Goal: Task Accomplishment & Management: Manage account settings

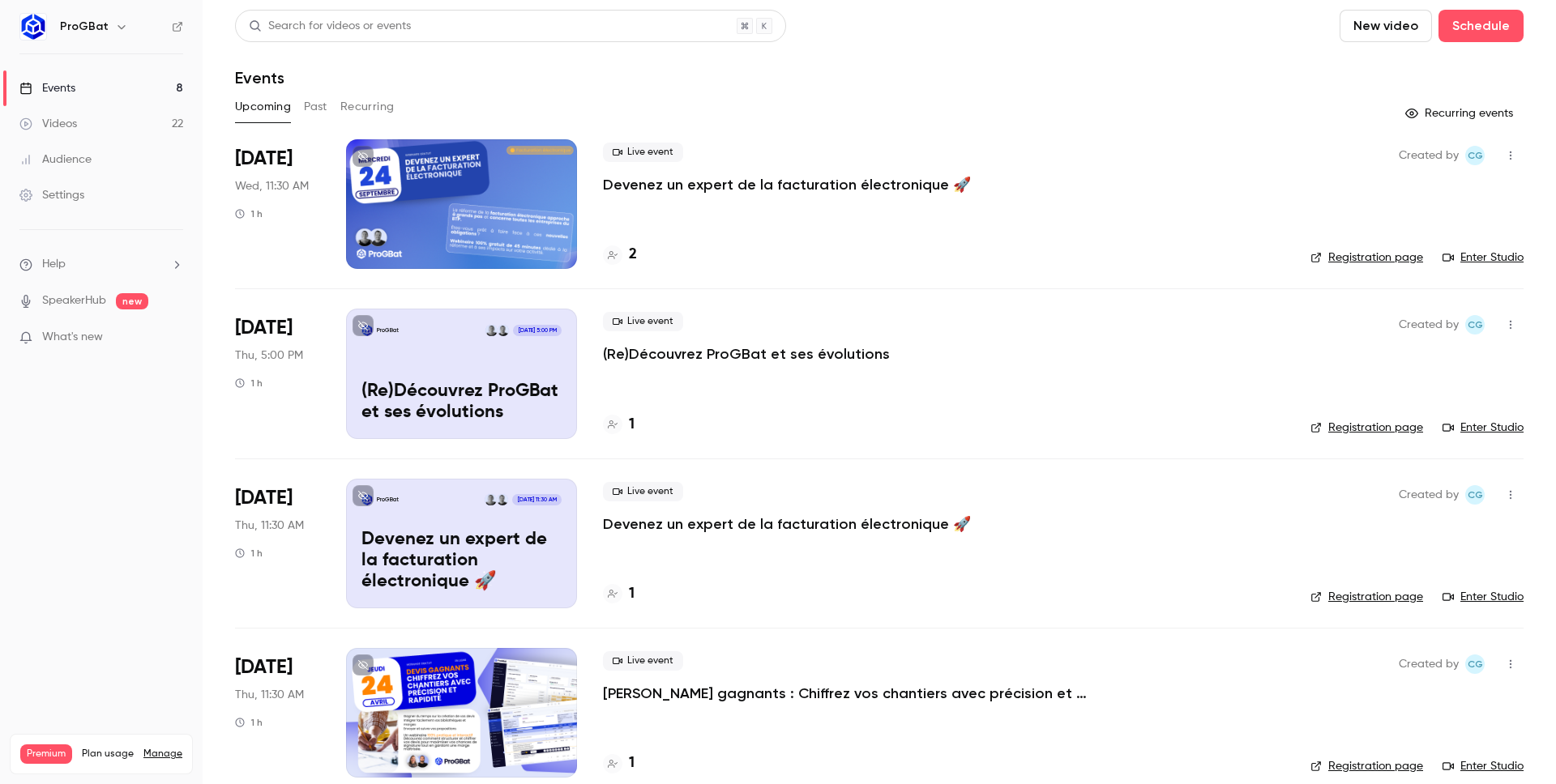
click at [642, 187] on p "Devenez un expert de la facturation électronique 🚀" at bounding box center [786, 184] width 368 height 19
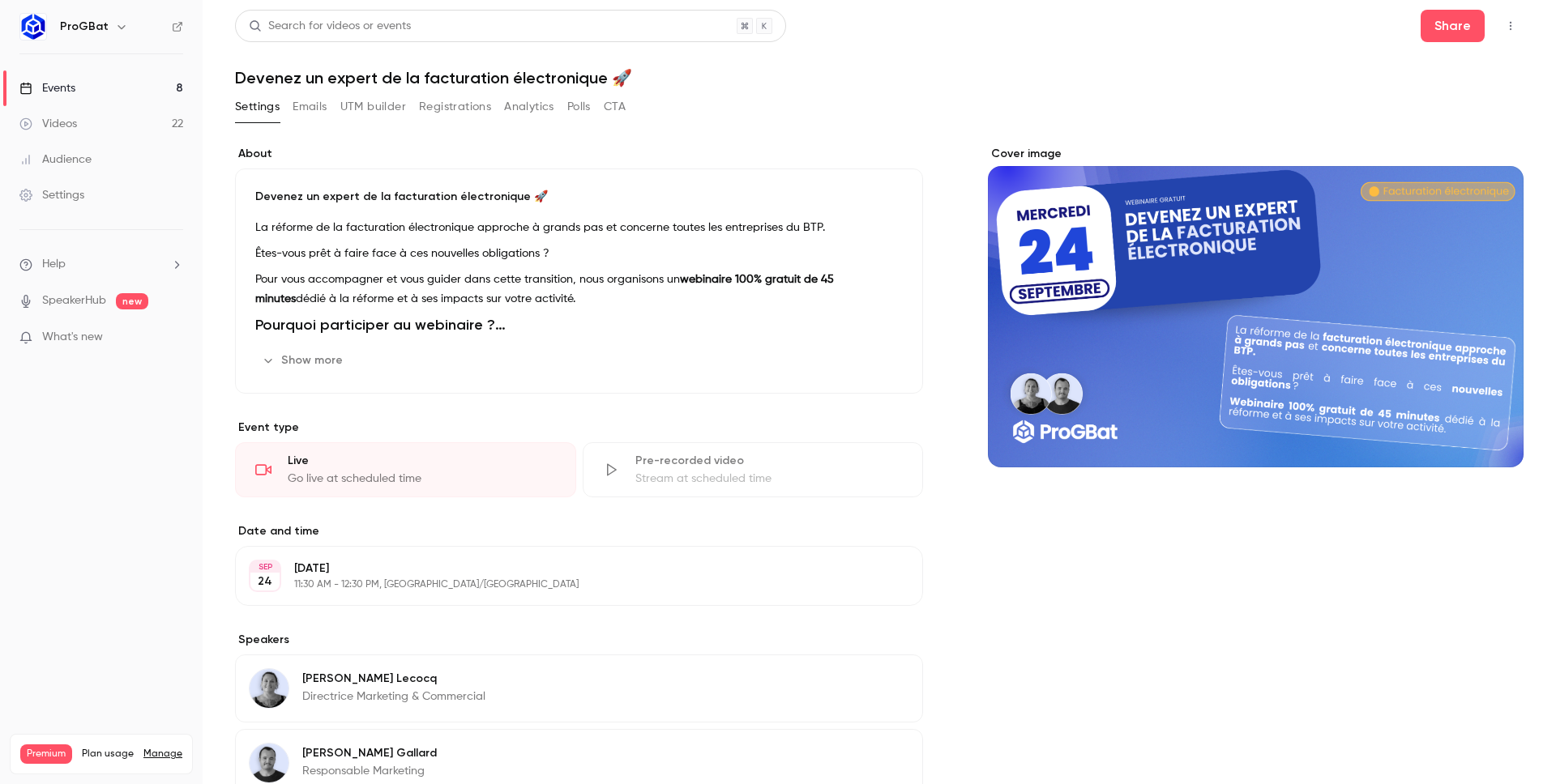
click at [346, 110] on button "UTM builder" at bounding box center [373, 106] width 66 height 26
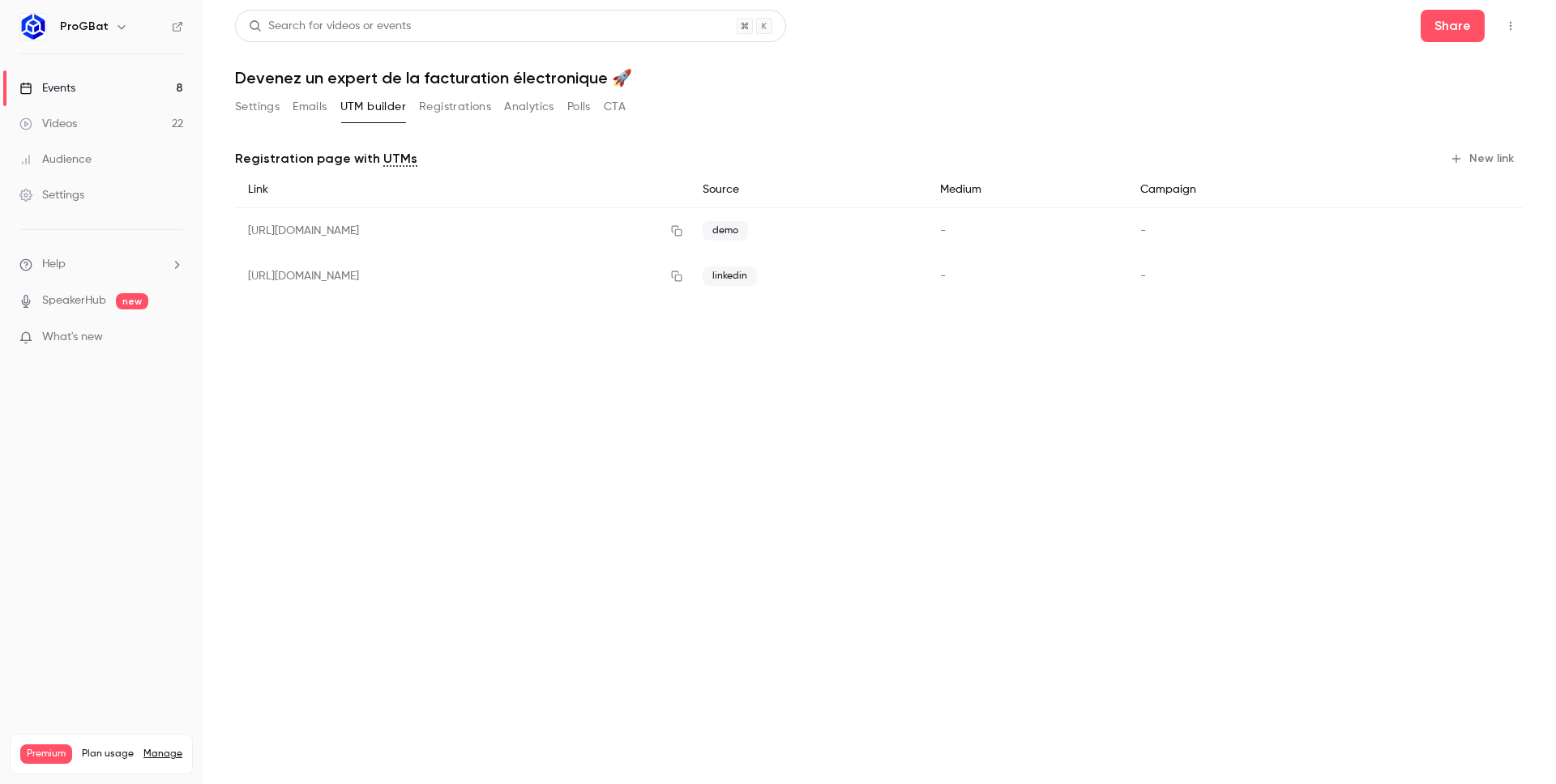
click at [128, 298] on span "new" at bounding box center [132, 301] width 32 height 17
click at [97, 295] on link "SpeakerHub" at bounding box center [74, 301] width 64 height 17
click at [110, 119] on link "Videos 22" at bounding box center [101, 124] width 202 height 36
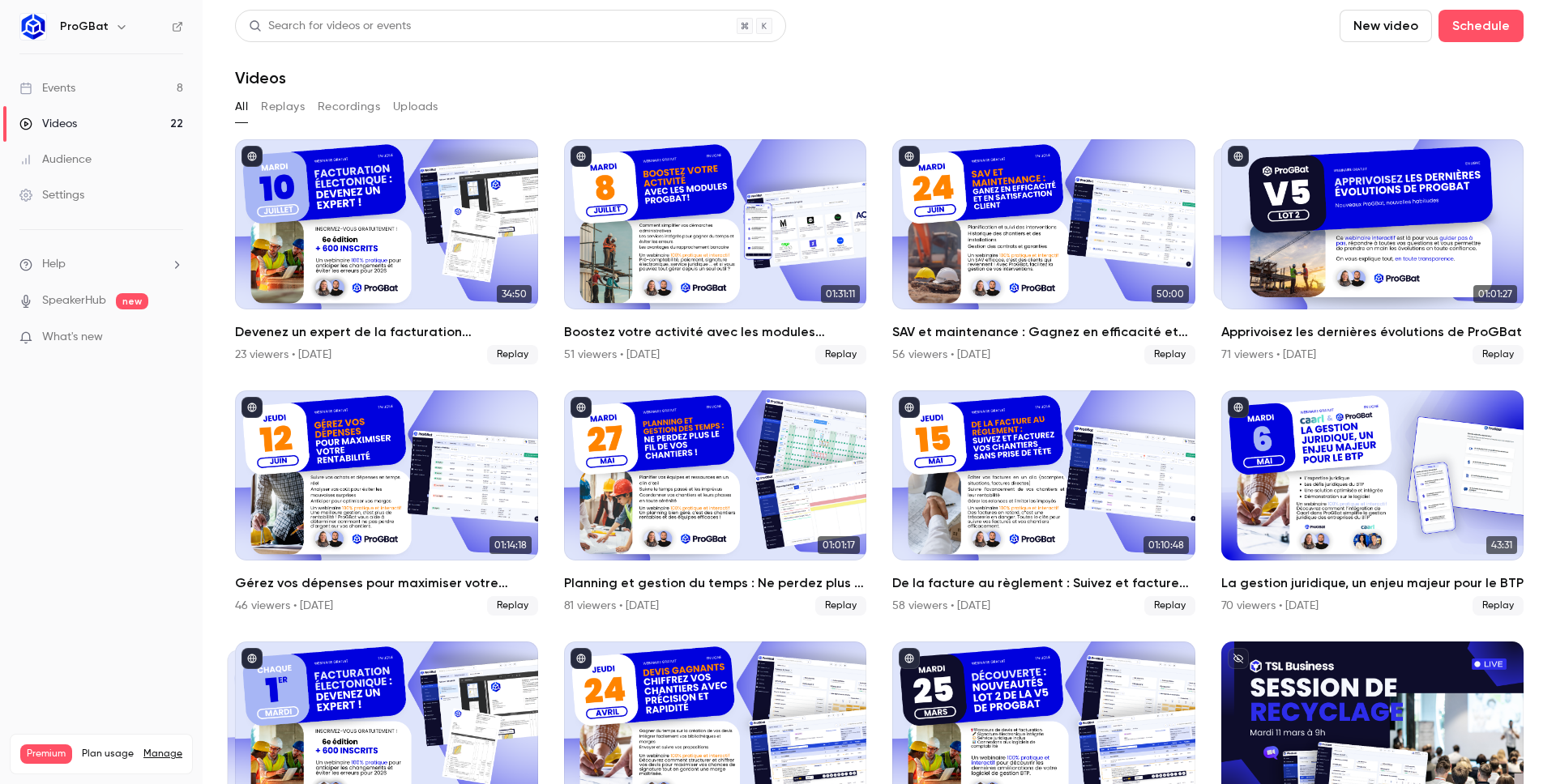
click at [101, 32] on h6 "ProGBat" at bounding box center [84, 27] width 49 height 17
click at [112, 28] on button "button" at bounding box center [121, 27] width 19 height 19
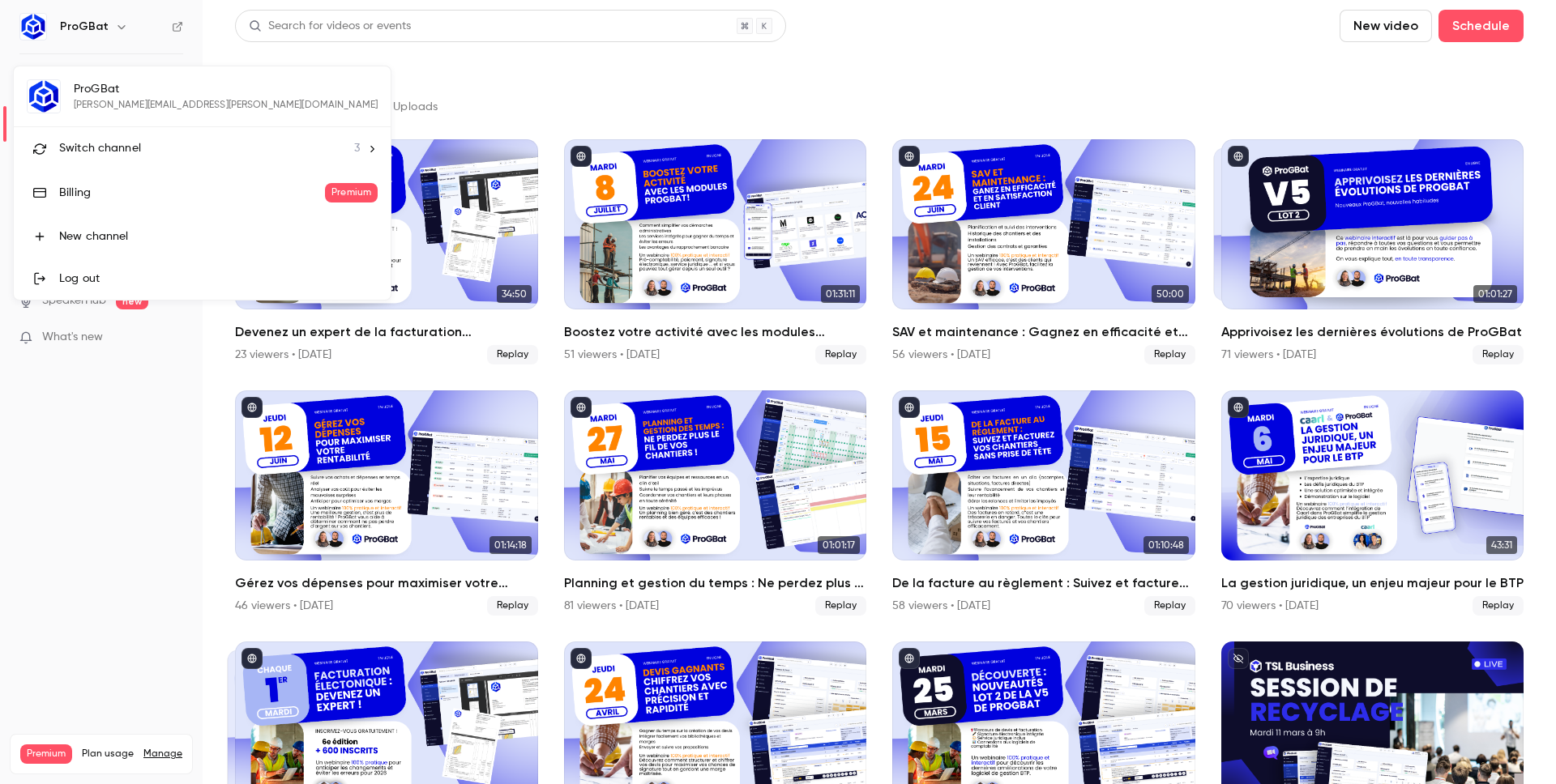
click at [129, 129] on li "Switch channel 3" at bounding box center [202, 149] width 377 height 43
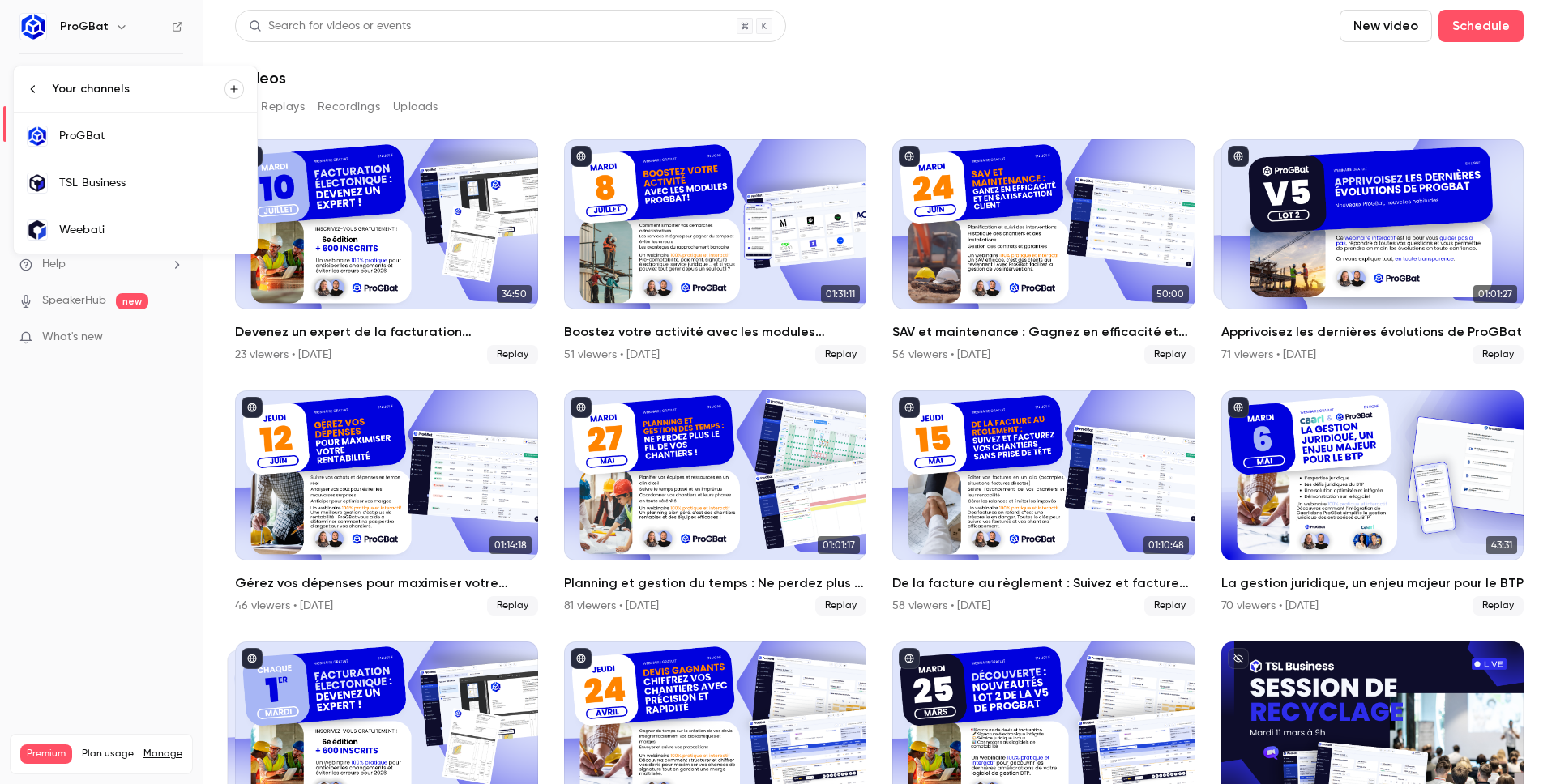
click at [108, 197] on link "TSL Business" at bounding box center [135, 183] width 243 height 47
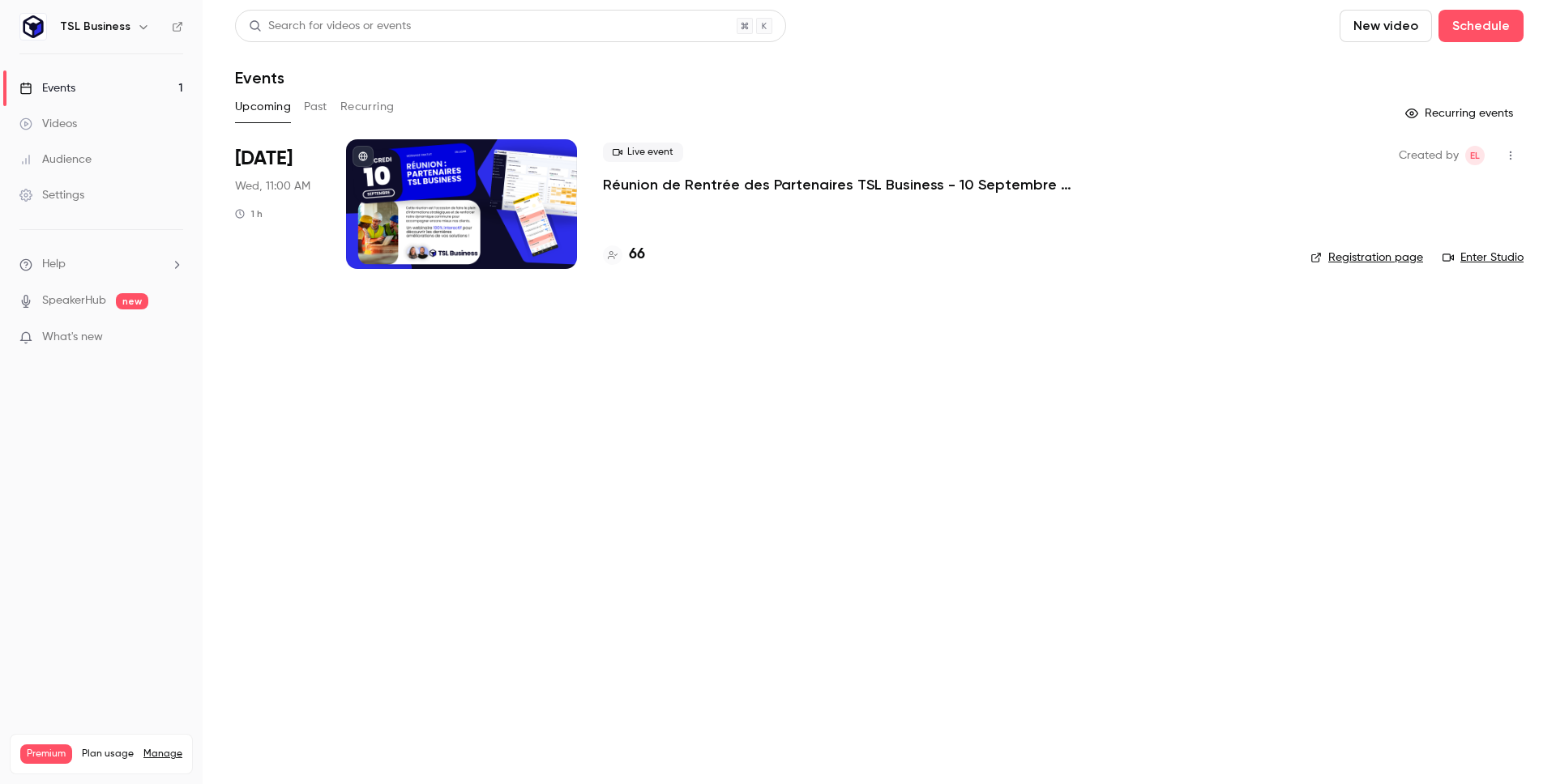
click at [650, 184] on p "Réunion de Rentrée des Partenaires TSL Business - 10 Septembre 2025 à 11h" at bounding box center [846, 184] width 486 height 19
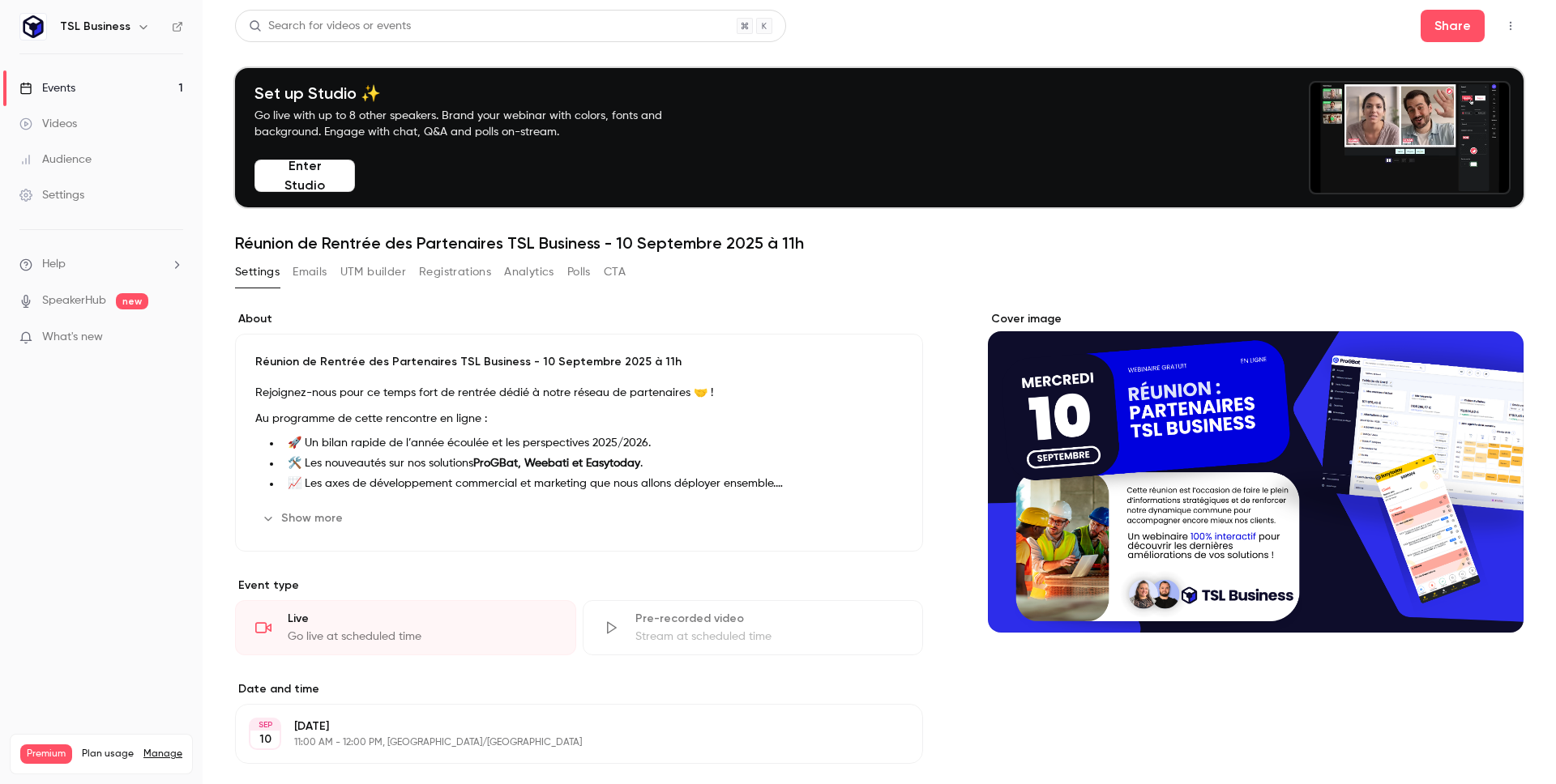
click at [354, 269] on button "UTM builder" at bounding box center [373, 271] width 66 height 26
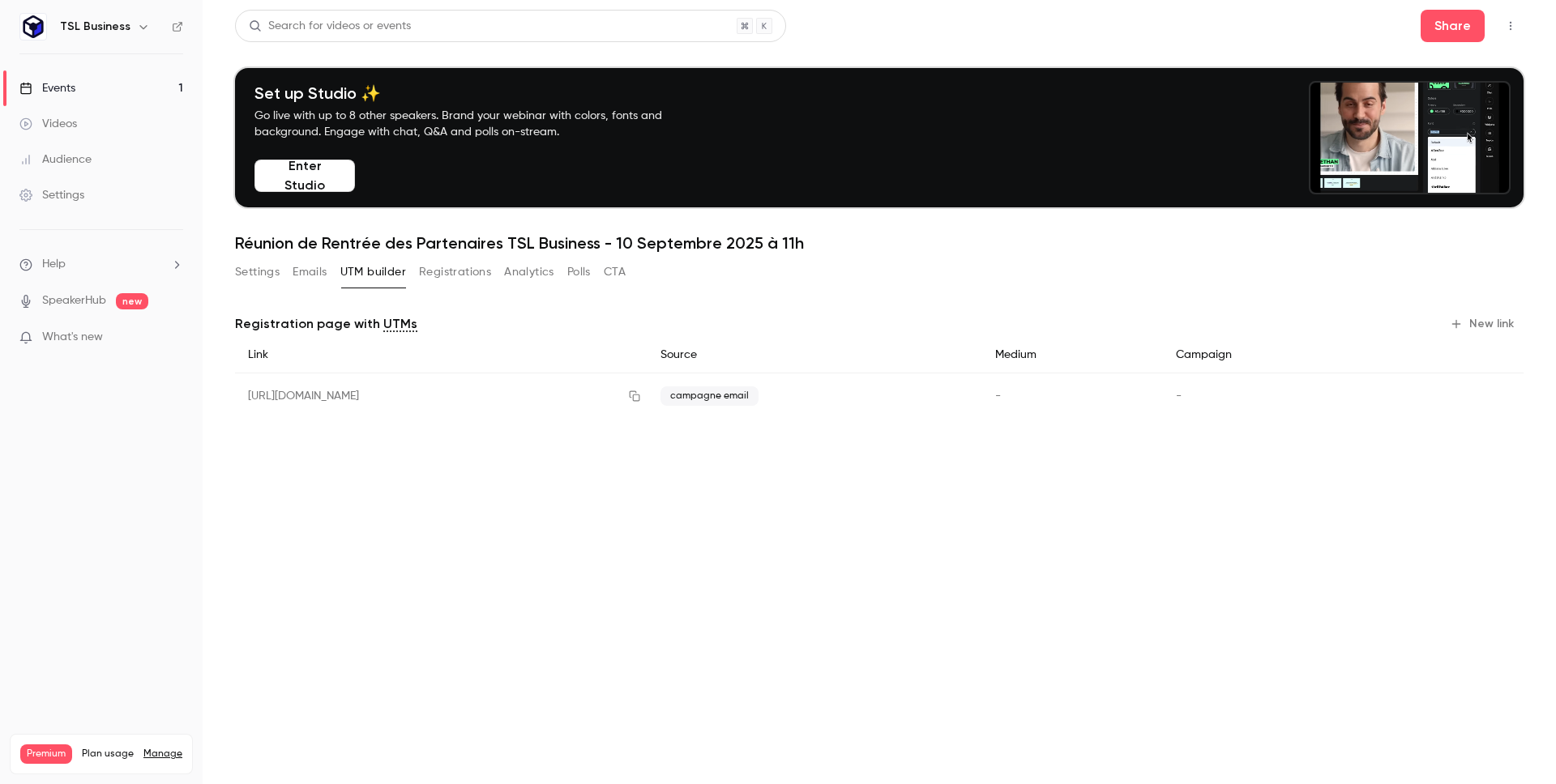
click at [327, 270] on button "Emails" at bounding box center [310, 271] width 34 height 26
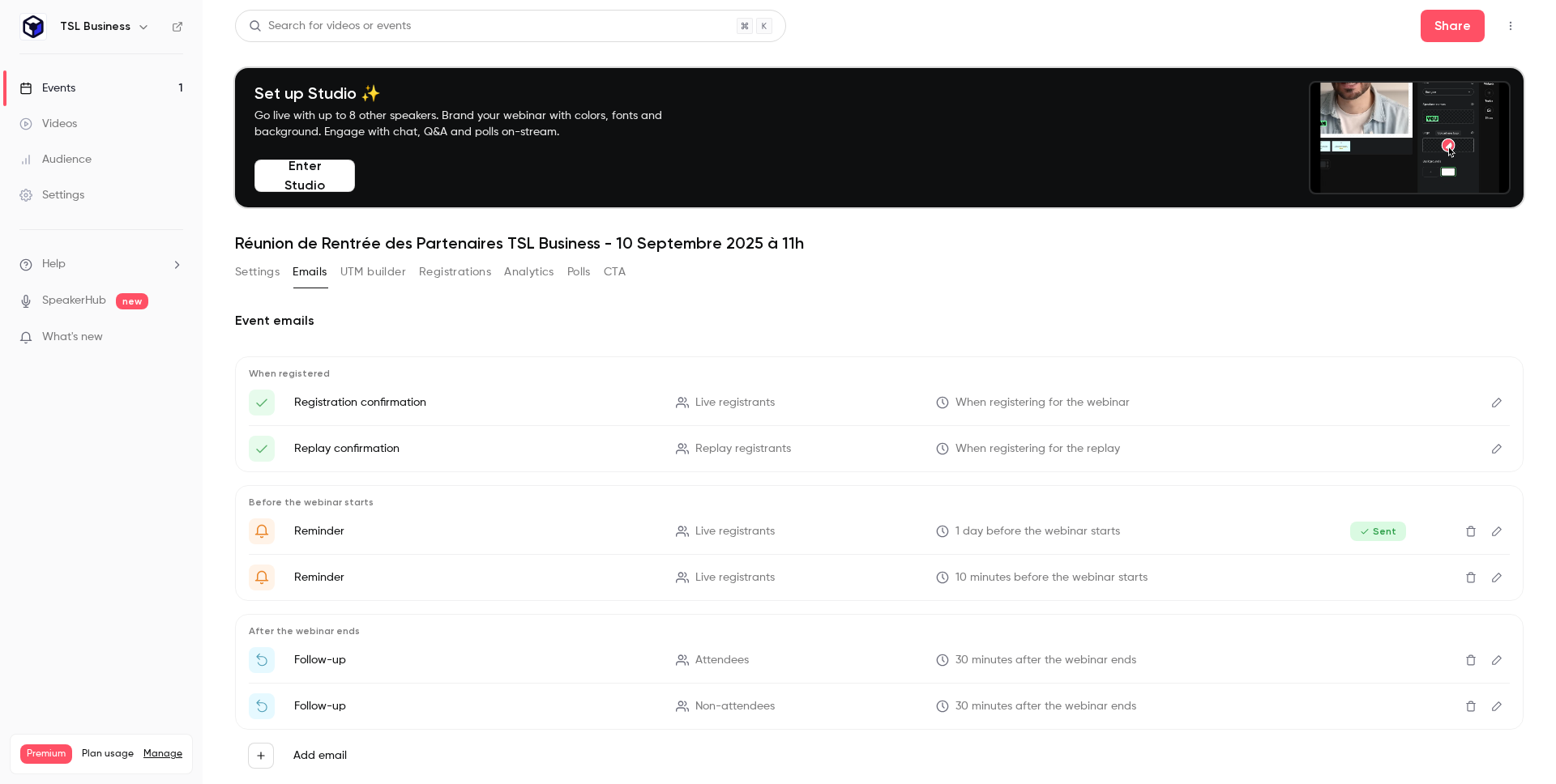
click at [474, 274] on button "Registrations" at bounding box center [455, 271] width 72 height 26
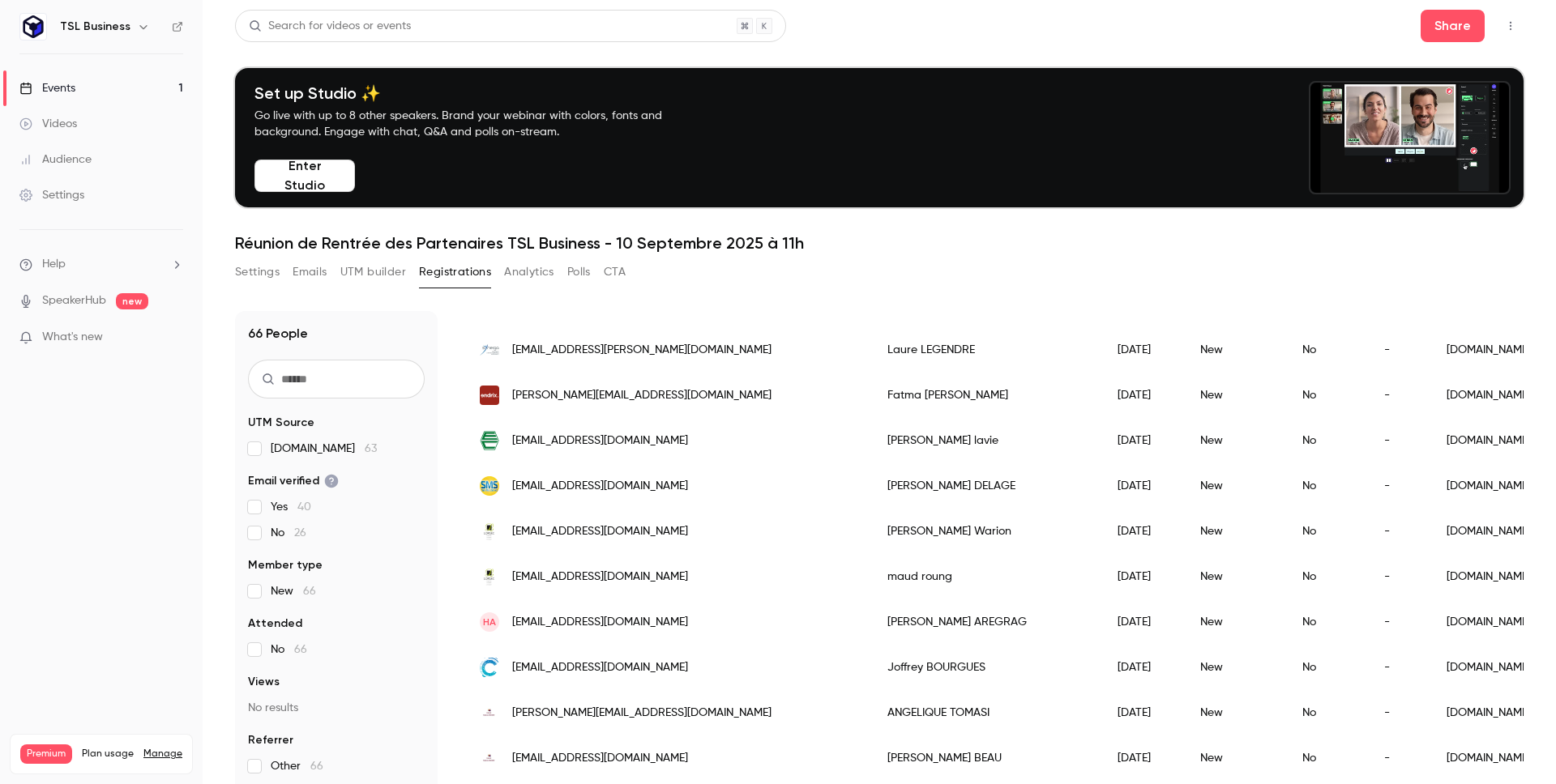
scroll to position [568, 0]
